Goal: Information Seeking & Learning: Learn about a topic

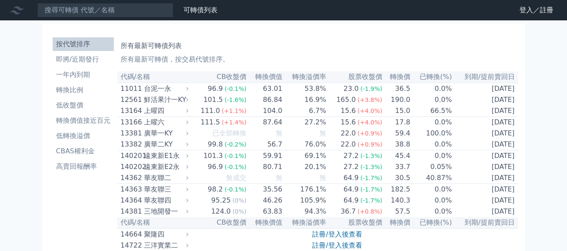
click at [532, 12] on link "登入／註冊" at bounding box center [537, 10] width 48 height 14
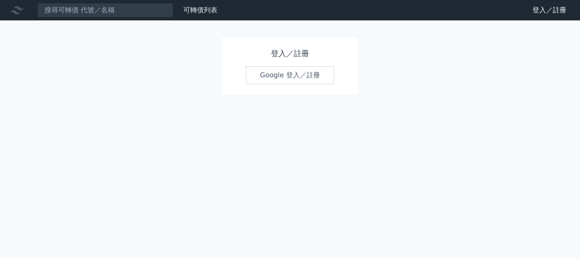
click at [294, 73] on link "Google 登入／註冊" at bounding box center [290, 75] width 88 height 18
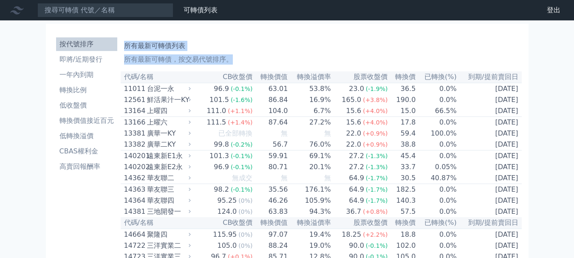
drag, startPoint x: 125, startPoint y: 44, endPoint x: 526, endPoint y: 118, distance: 407.4
copy div "所有最新可轉債列表 所有最新可轉債，按交易代號排序。"
click at [89, 71] on li "一年內到期" at bounding box center [86, 75] width 61 height 10
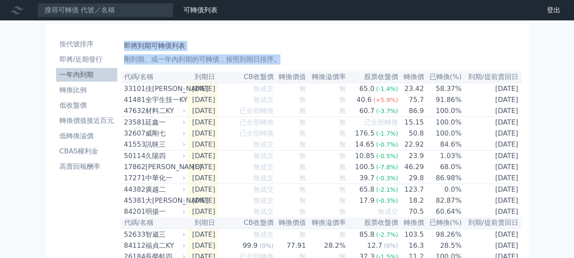
drag, startPoint x: 126, startPoint y: 44, endPoint x: 546, endPoint y: 109, distance: 424.8
copy div "即將到期可轉債列表 剛到期、或一年內到期的可轉債，按照到期日排序。"
click at [82, 58] on li "即將/近期發行" at bounding box center [86, 59] width 61 height 10
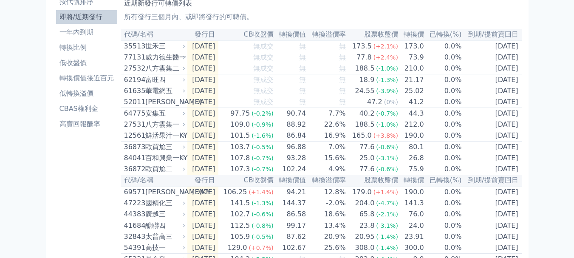
scroll to position [275, 0]
